Goal: Information Seeking & Learning: Learn about a topic

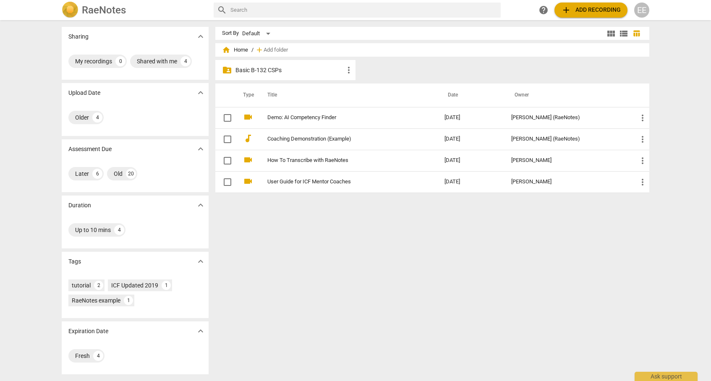
click at [262, 67] on p "Basic B-132 CSPs" at bounding box center [290, 70] width 108 height 9
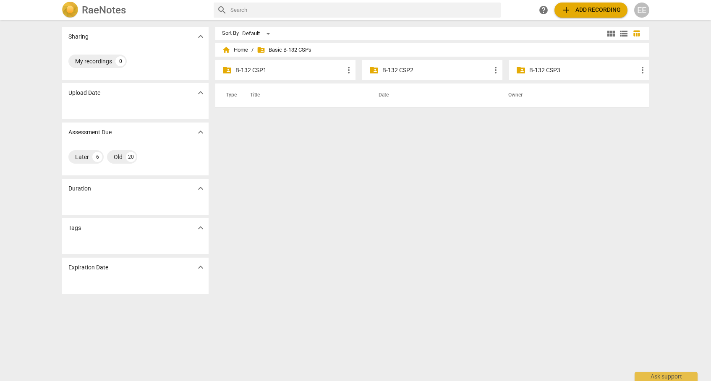
click at [261, 72] on p "B-132 CSP1" at bounding box center [290, 70] width 108 height 9
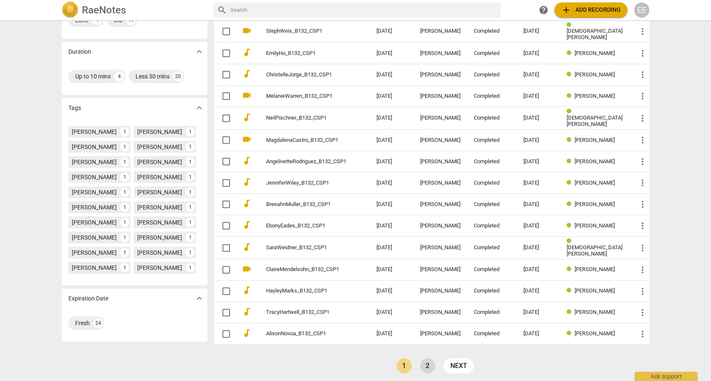
click at [432, 359] on link "2" at bounding box center [427, 366] width 15 height 15
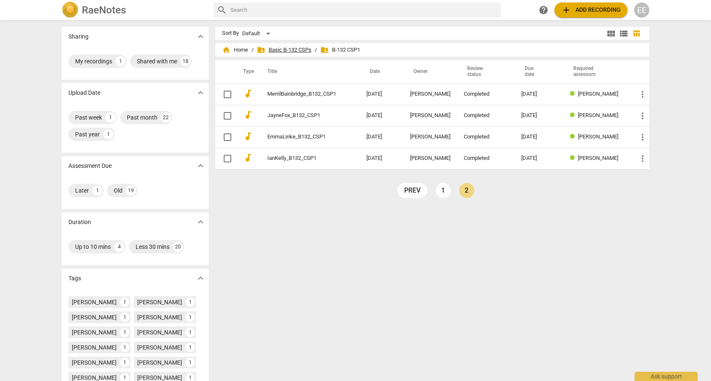
click at [296, 50] on span "folder_shared Basic B-132 CSPs" at bounding box center [284, 50] width 55 height 8
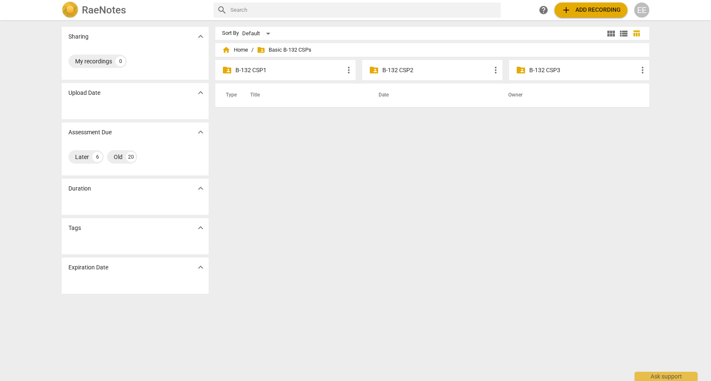
click at [397, 69] on p "B-132 CSP2" at bounding box center [437, 70] width 108 height 9
